Goal: Transaction & Acquisition: Purchase product/service

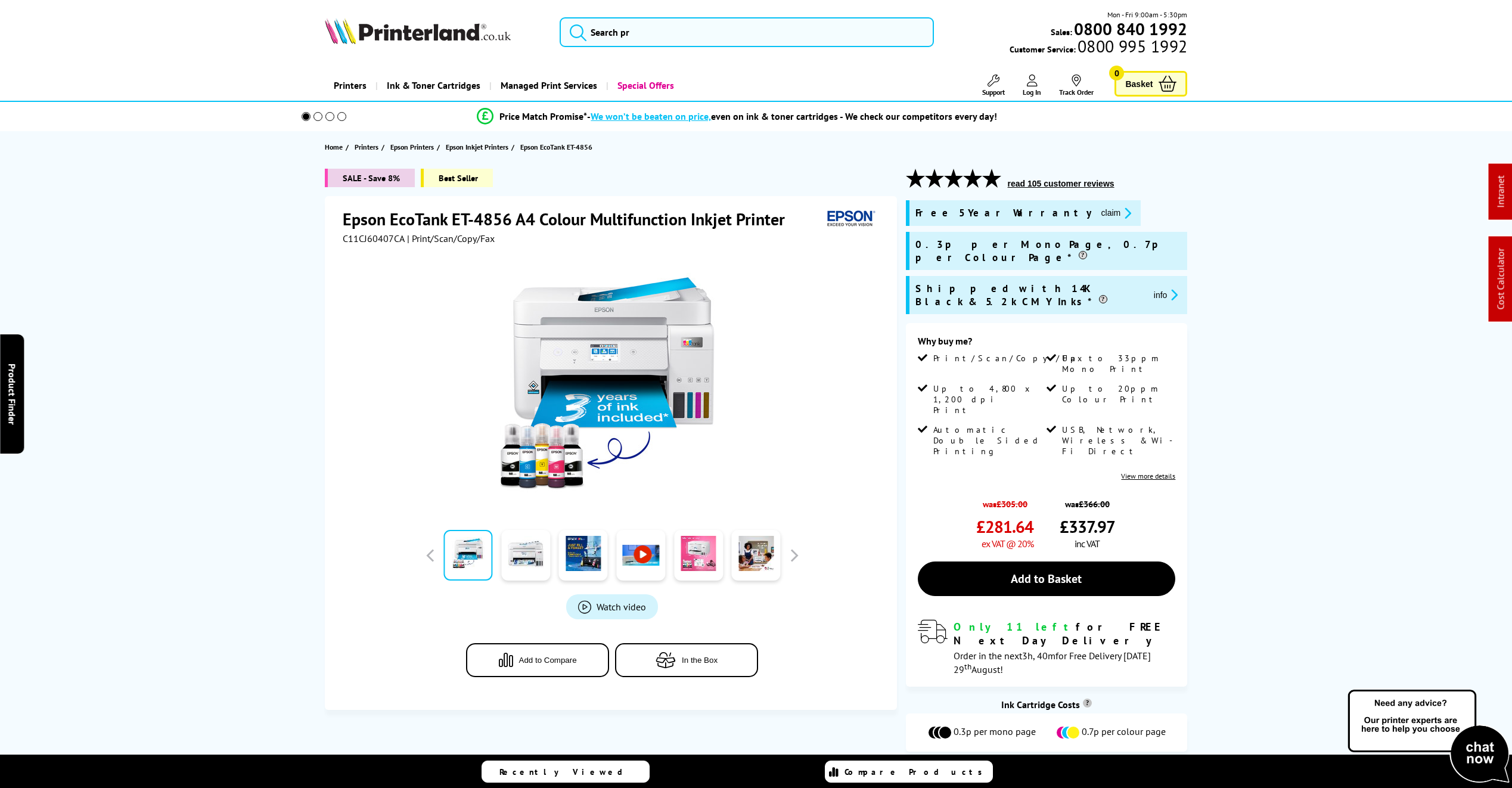
click at [1081, 561] on link "Add to Basket" at bounding box center [1046, 578] width 258 height 34
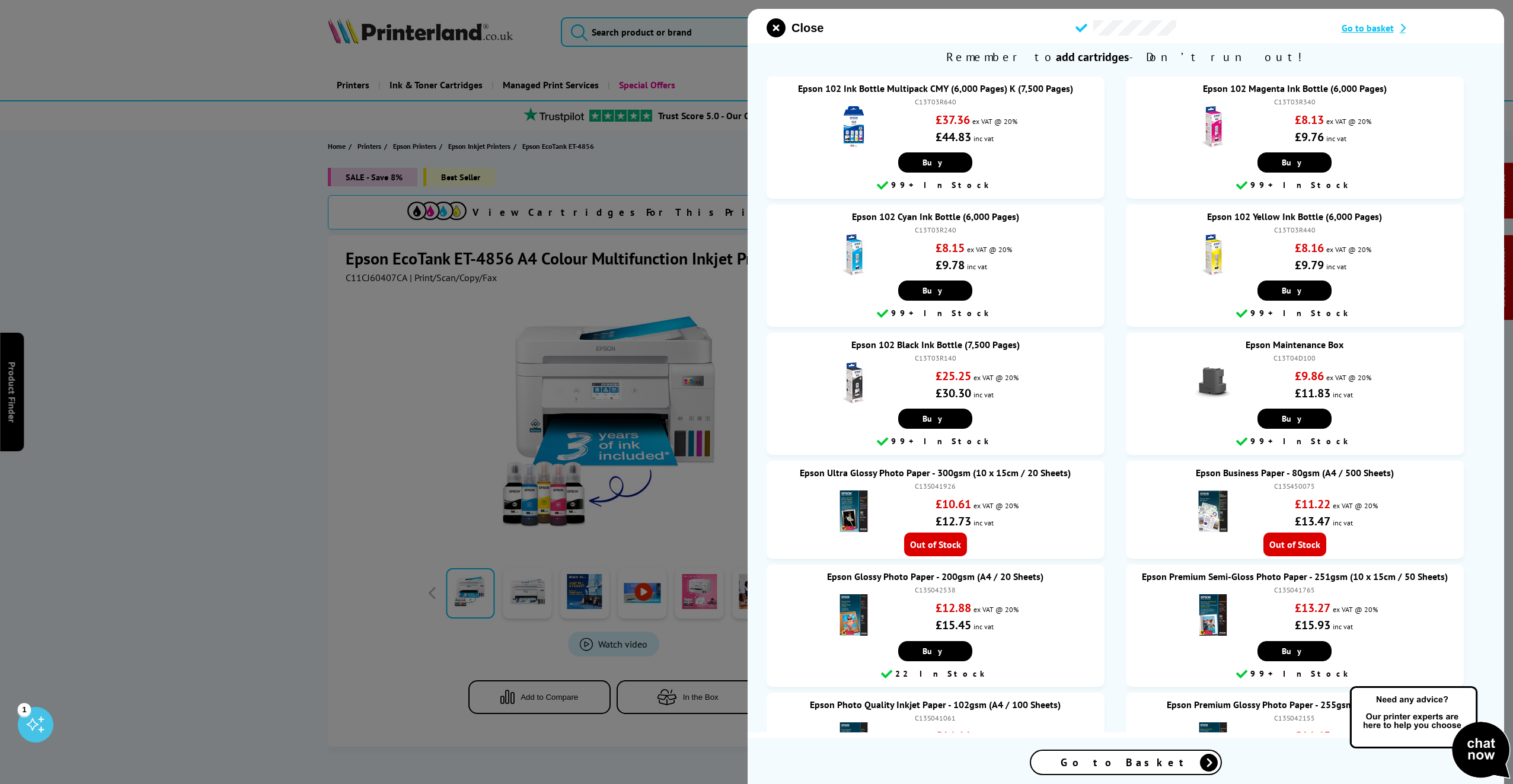
scroll to position [237, 0]
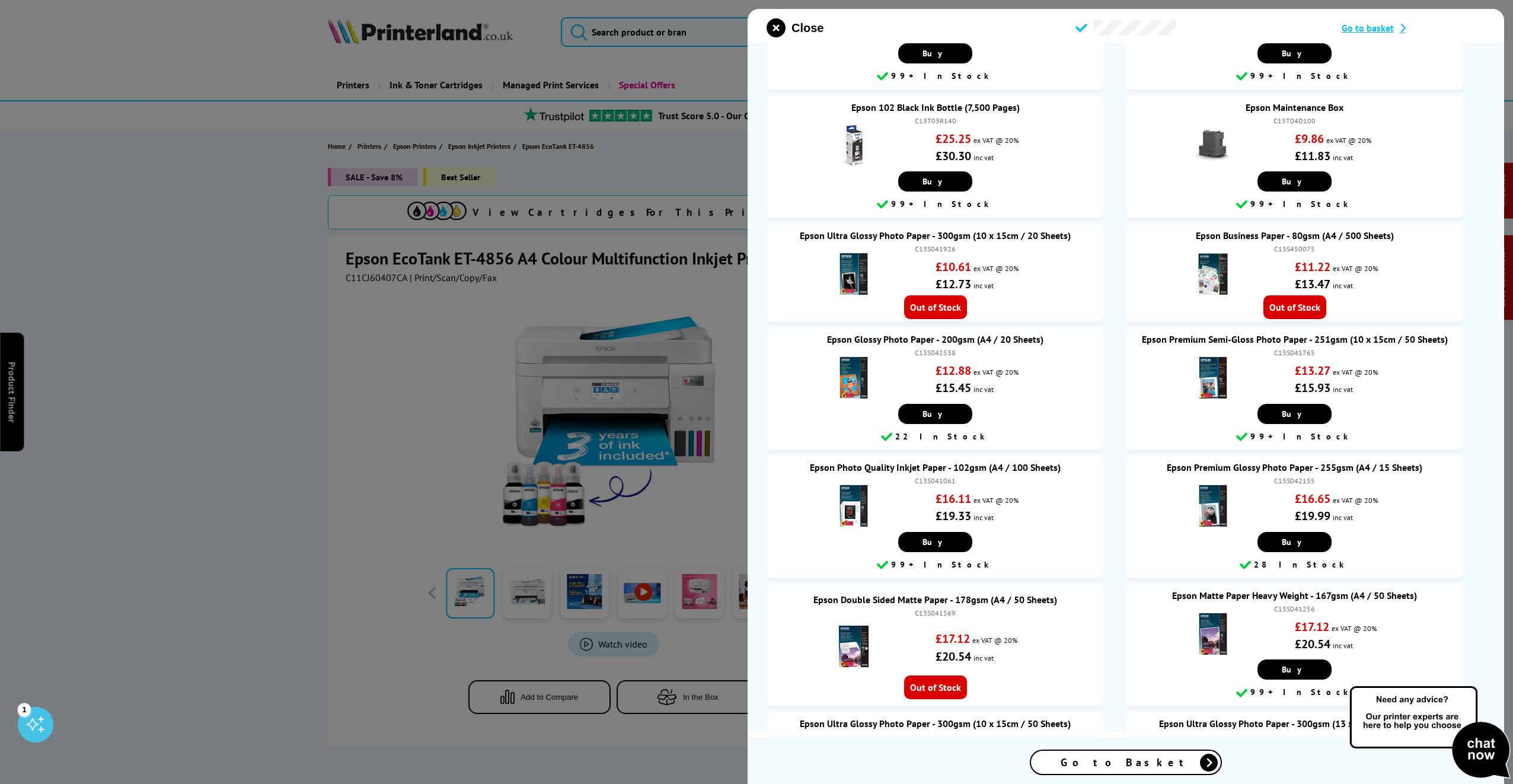
click at [1125, 768] on span "Go to Basket" at bounding box center [1126, 761] width 130 height 13
